Goal: Communication & Community: Answer question/provide support

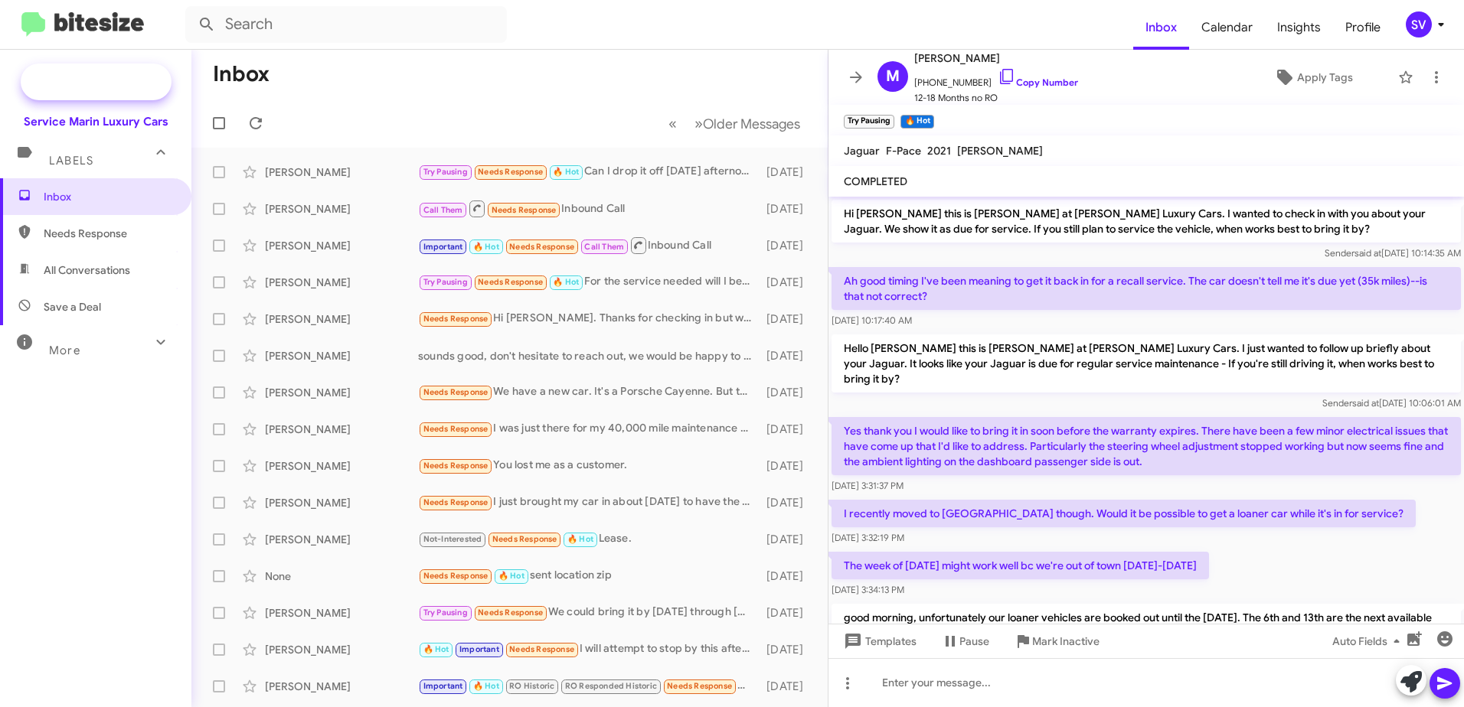
scroll to position [478, 0]
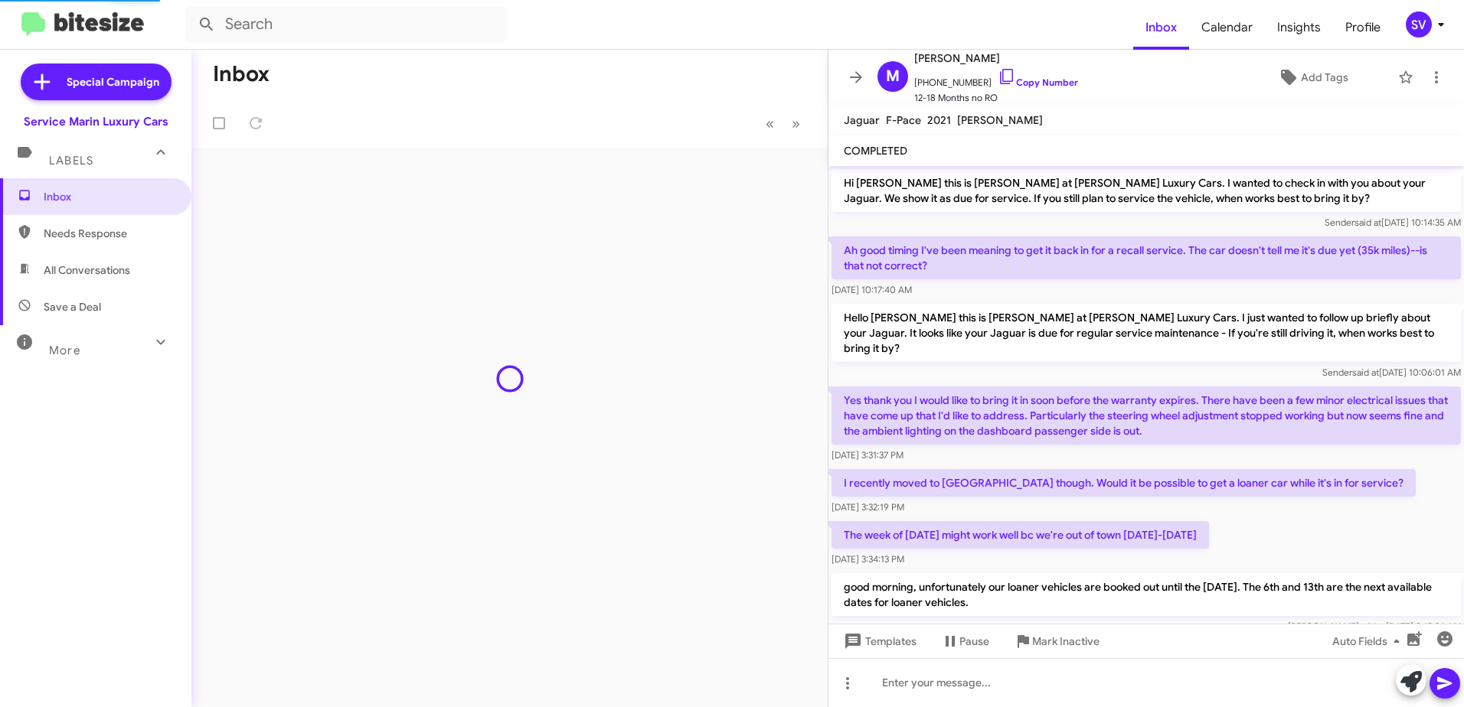
scroll to position [559, 0]
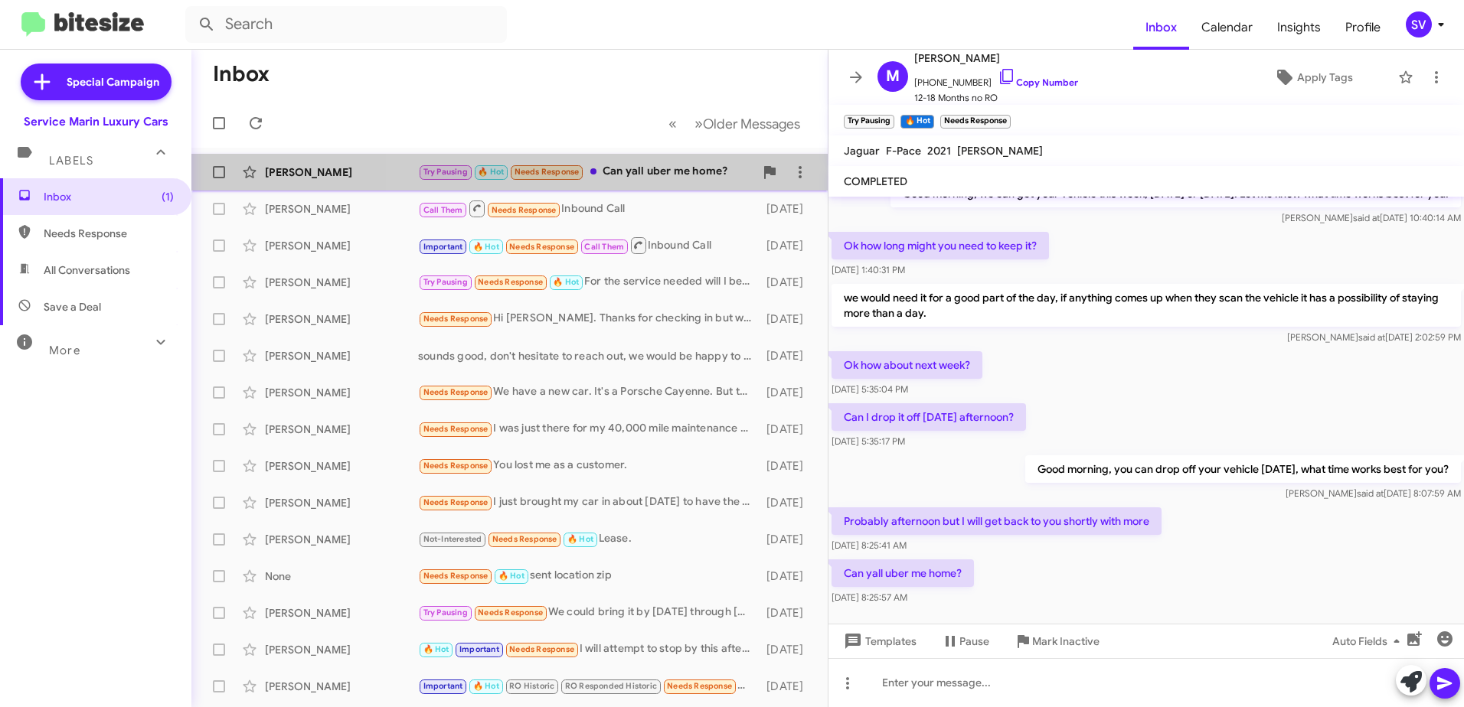
click at [639, 173] on div "Try Pausing 🔥 Hot Needs Response Can yall uber me home?" at bounding box center [586, 172] width 336 height 18
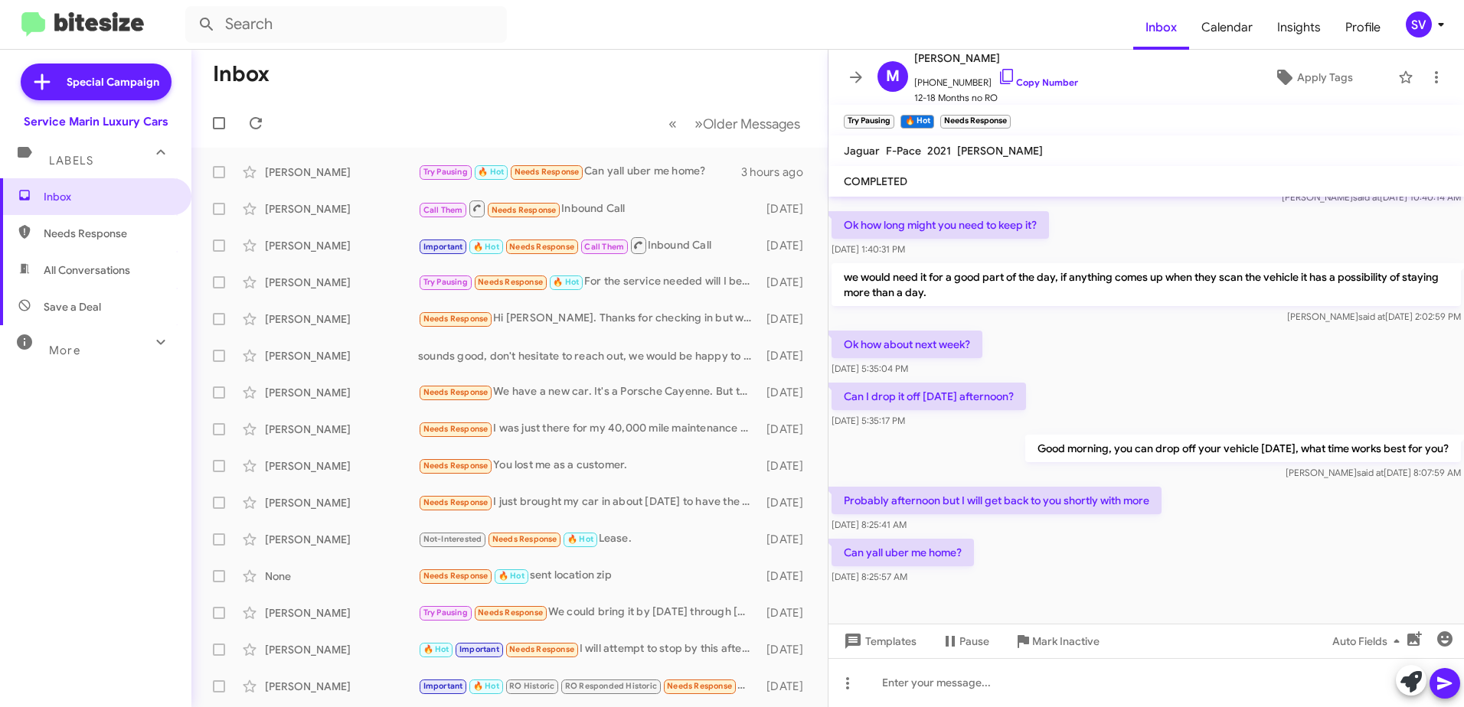
scroll to position [590, 0]
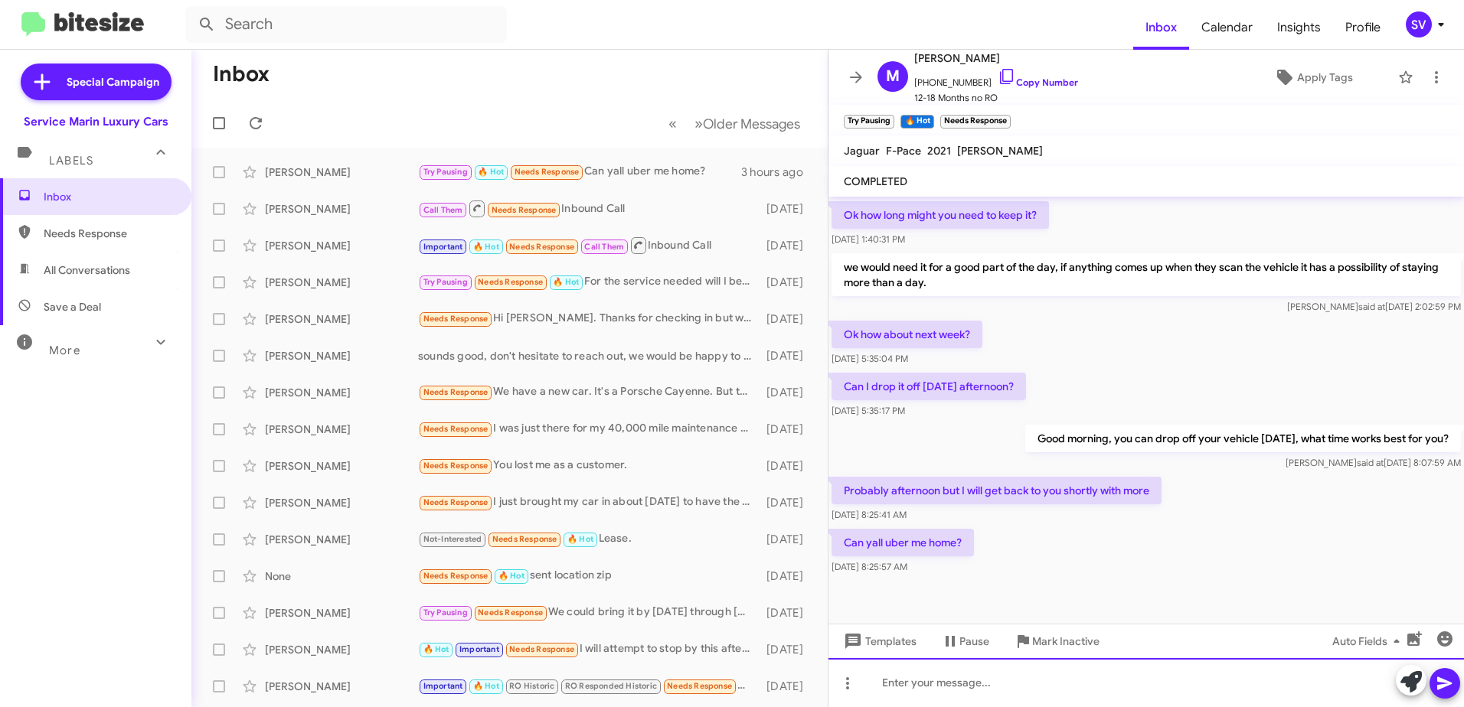
click at [939, 687] on div at bounding box center [1146, 682] width 636 height 49
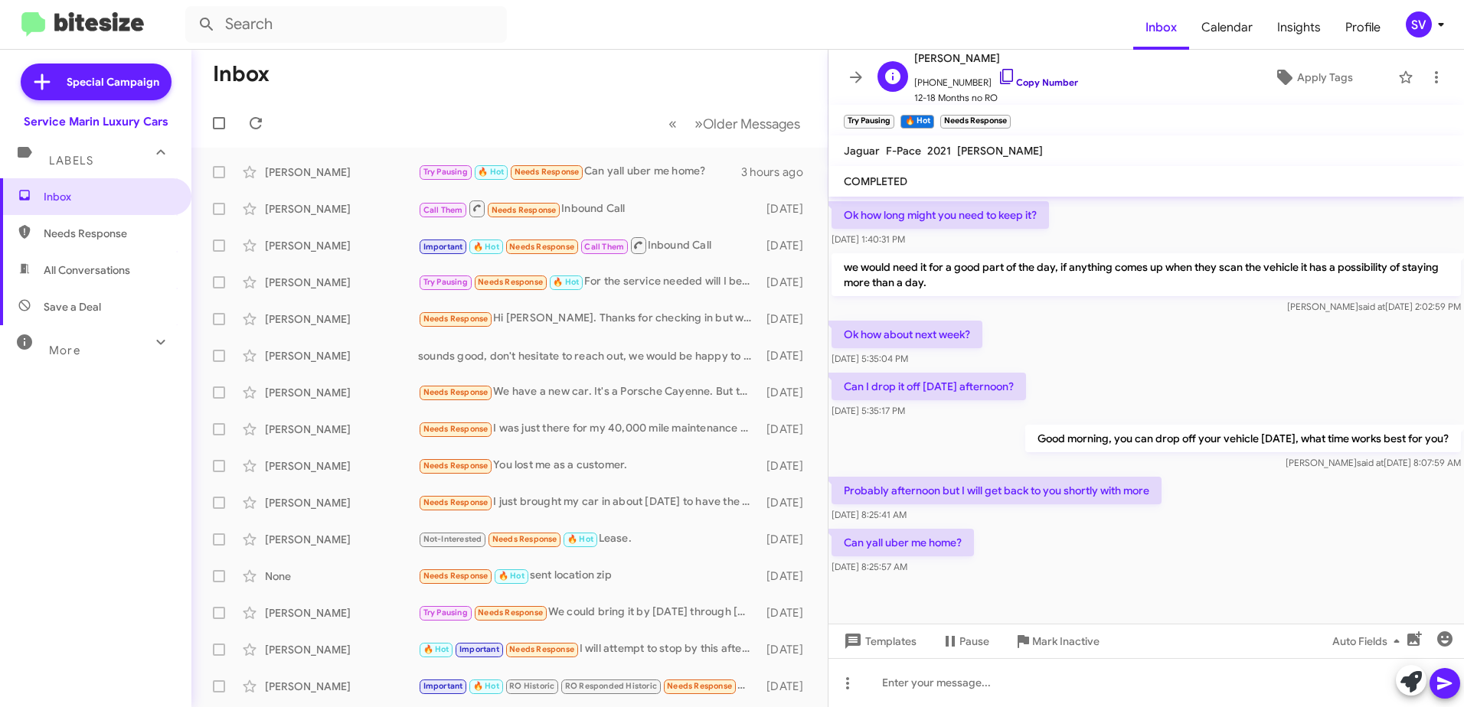
click at [998, 80] on icon at bounding box center [1007, 76] width 18 height 18
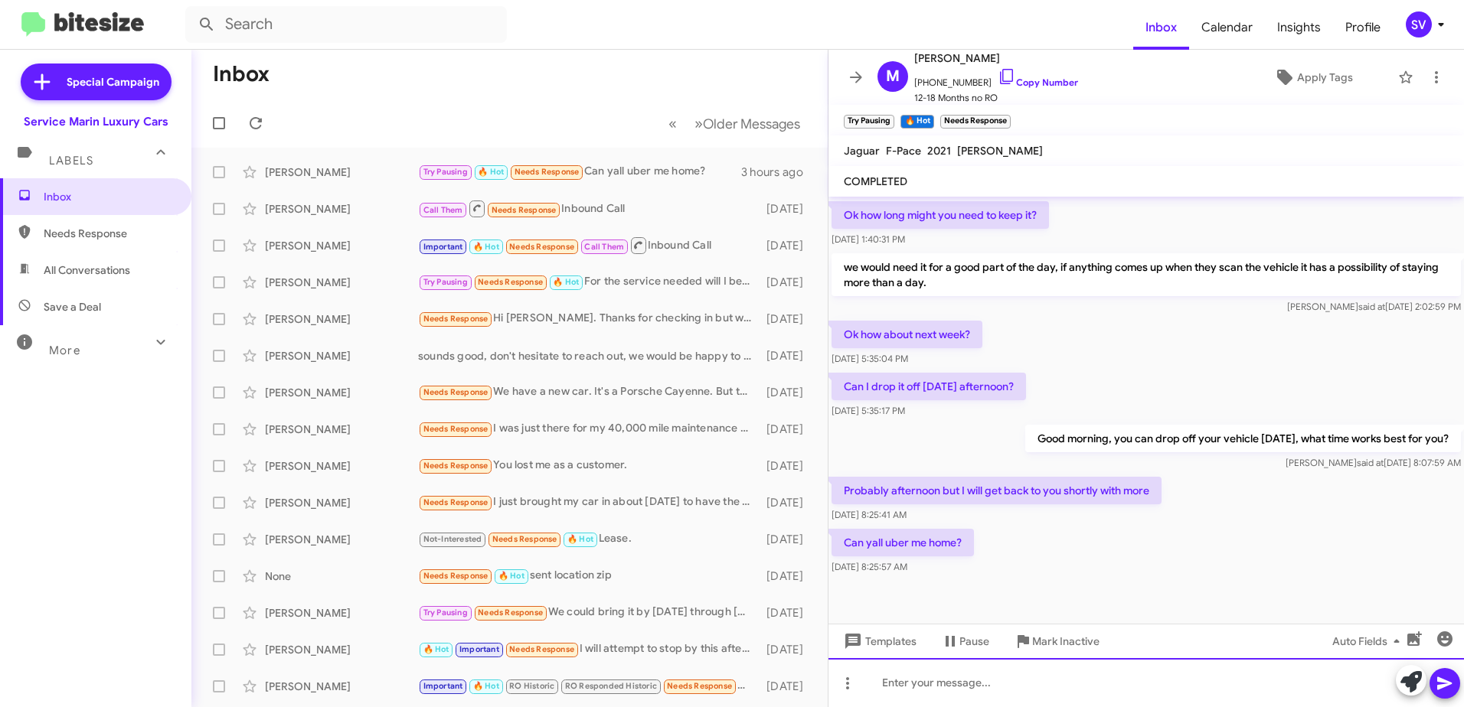
click at [907, 688] on div at bounding box center [1146, 682] width 636 height 49
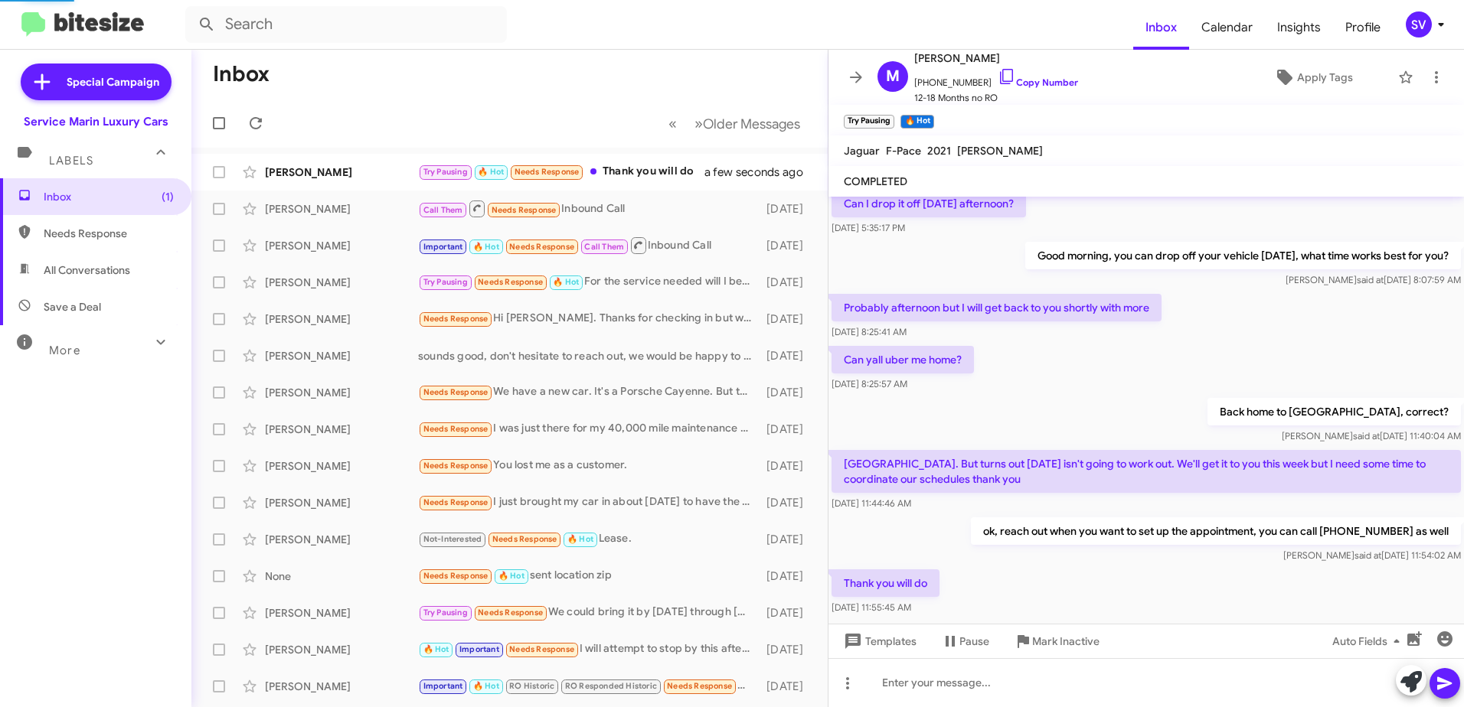
scroll to position [0, 0]
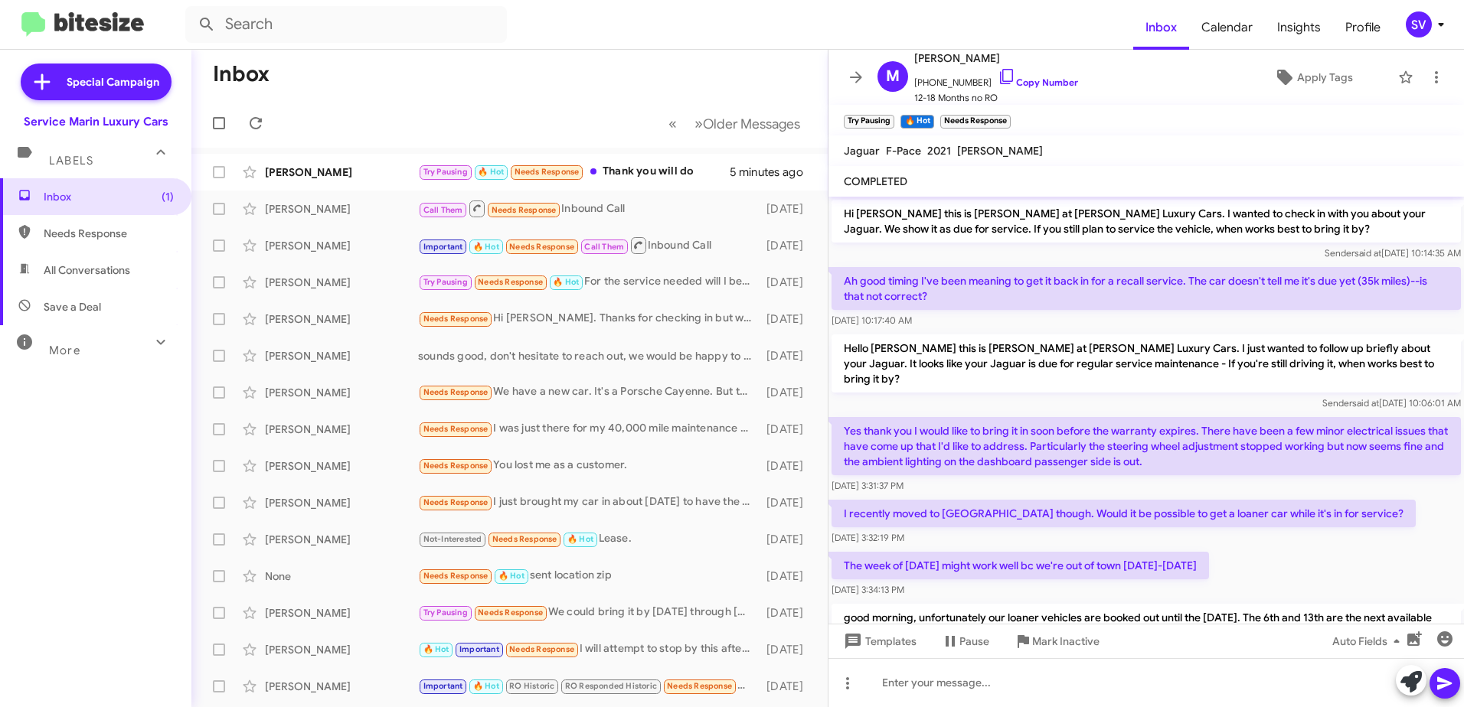
click at [1167, 115] on mat-toolbar "Try Pausing × 🔥 Hot × Needs Response ×" at bounding box center [1146, 120] width 636 height 31
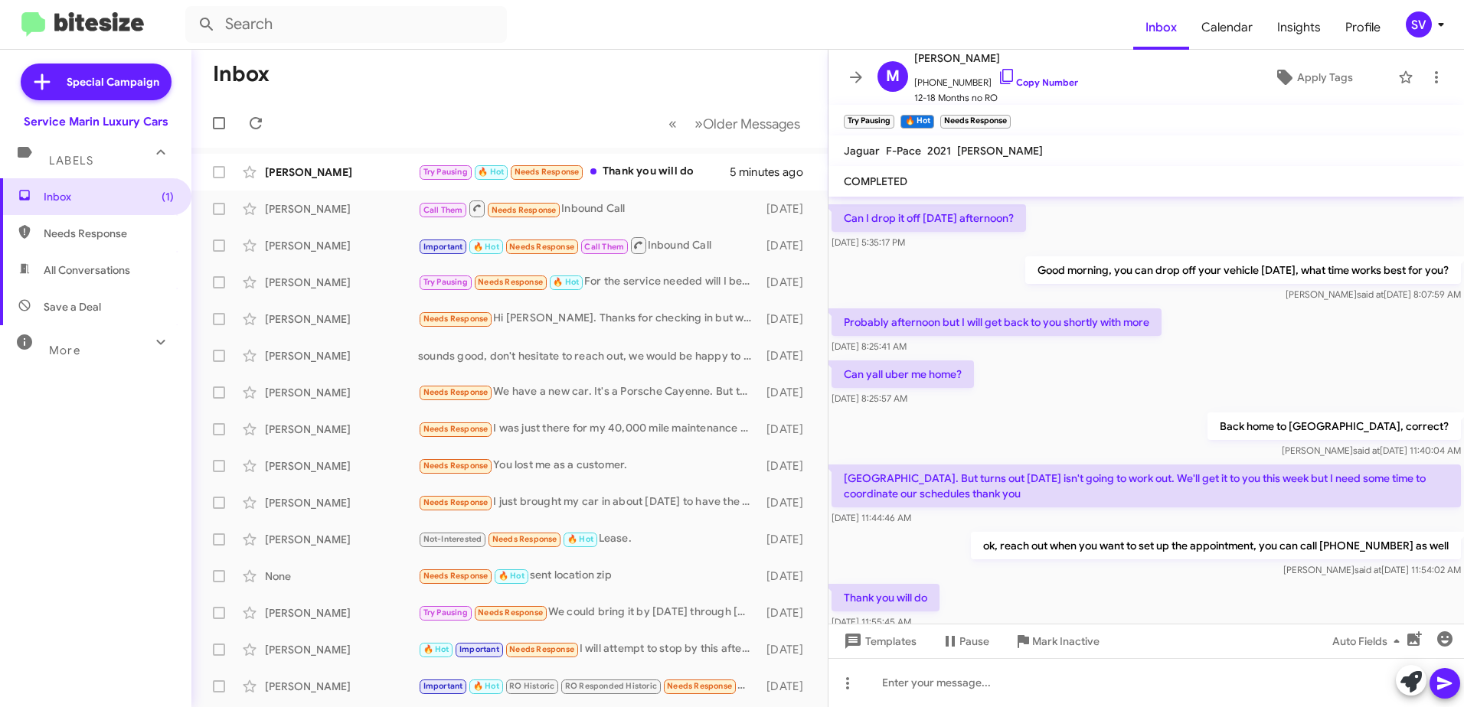
scroll to position [828, 0]
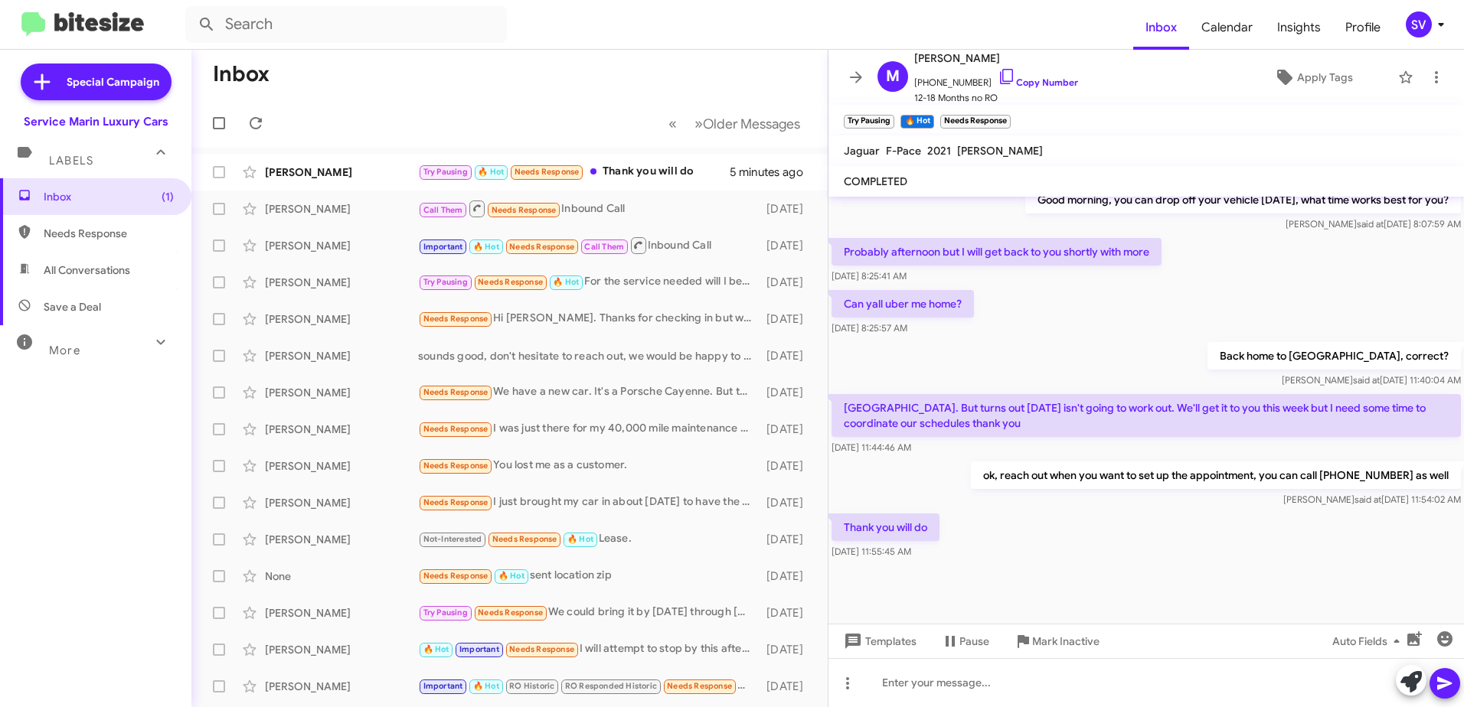
click at [1048, 17] on form at bounding box center [659, 24] width 948 height 37
